Goal: Task Accomplishment & Management: Manage account settings

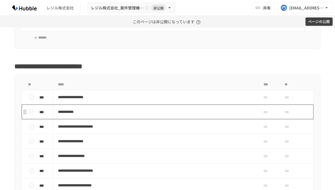
scroll to position [194, 0]
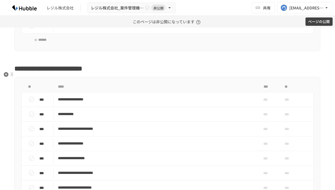
click at [82, 72] on span "**********" at bounding box center [48, 68] width 68 height 7
drag, startPoint x: 77, startPoint y: 76, endPoint x: 15, endPoint y: 74, distance: 62.3
click at [15, 72] on span "**********" at bounding box center [48, 68] width 68 height 7
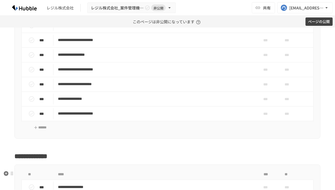
scroll to position [11, 0]
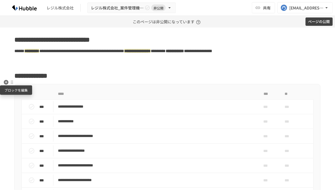
click at [12, 83] on div at bounding box center [12, 82] width 4 height 4
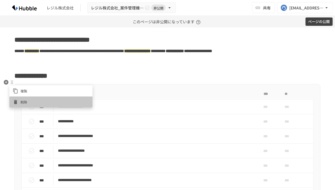
click at [21, 98] on li "削除" at bounding box center [50, 101] width 83 height 11
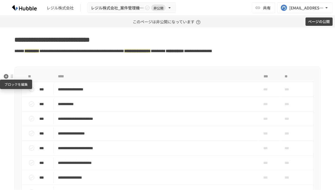
click at [12, 77] on div at bounding box center [12, 76] width 4 height 4
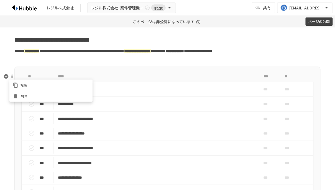
click at [26, 94] on span "削除" at bounding box center [54, 95] width 69 height 5
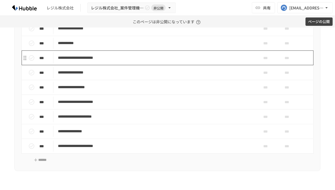
scroll to position [91, 0]
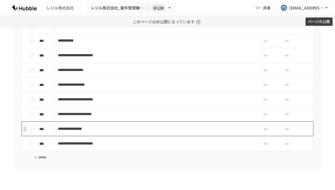
click at [127, 132] on p "**********" at bounding box center [154, 128] width 193 height 7
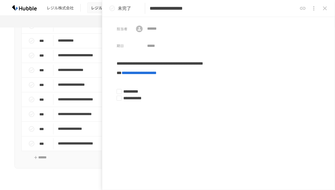
click at [328, 9] on icon "close drawer" at bounding box center [324, 8] width 7 height 7
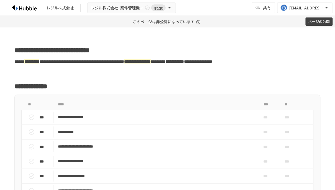
click at [323, 16] on div "ページの公開" at bounding box center [318, 22] width 27 height 12
click at [322, 19] on button "ページの公開" at bounding box center [318, 21] width 27 height 9
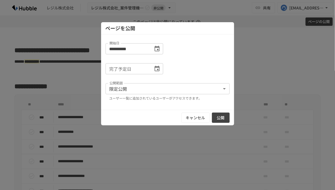
click at [218, 120] on button "公開" at bounding box center [221, 117] width 18 height 10
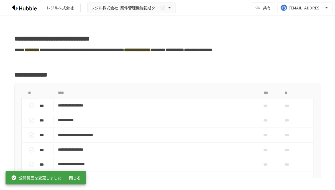
click at [260, 13] on div "共有" at bounding box center [263, 7] width 23 height 11
click at [264, 8] on span "共有" at bounding box center [267, 8] width 8 height 6
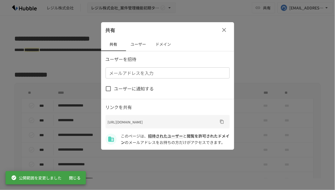
click at [163, 46] on button "ドメイン" at bounding box center [163, 44] width 25 height 13
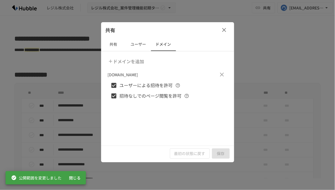
click at [139, 46] on button "ユーザー" at bounding box center [138, 44] width 25 height 13
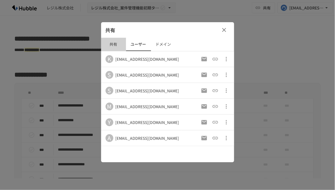
click at [110, 44] on button "共有" at bounding box center [113, 44] width 25 height 13
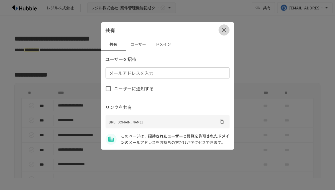
click at [226, 32] on icon "button" at bounding box center [224, 30] width 7 height 7
